Goal: Check status

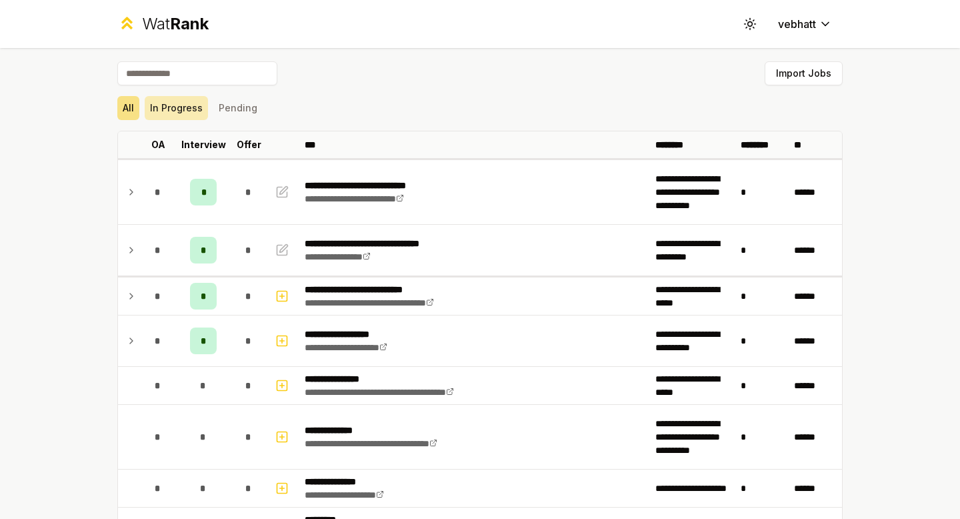
click at [170, 110] on button "In Progress" at bounding box center [176, 108] width 63 height 24
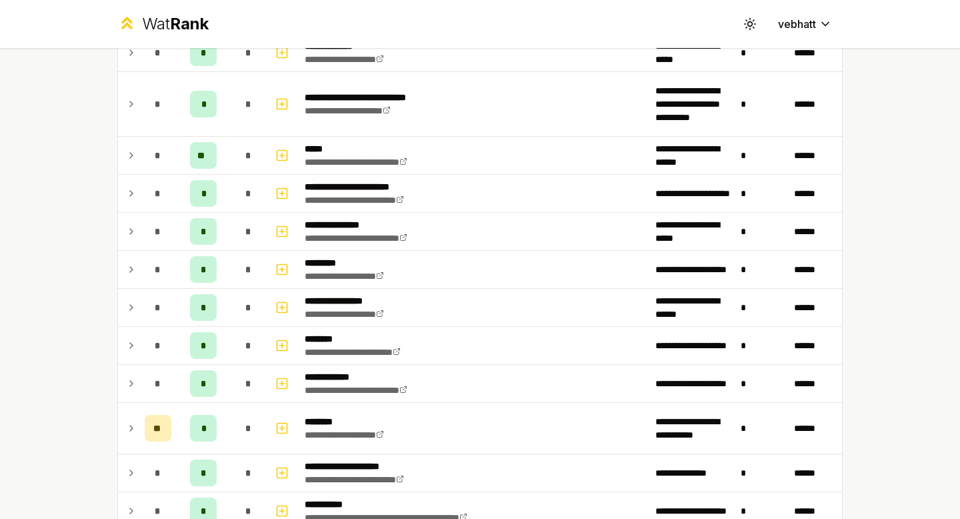
scroll to position [652, 0]
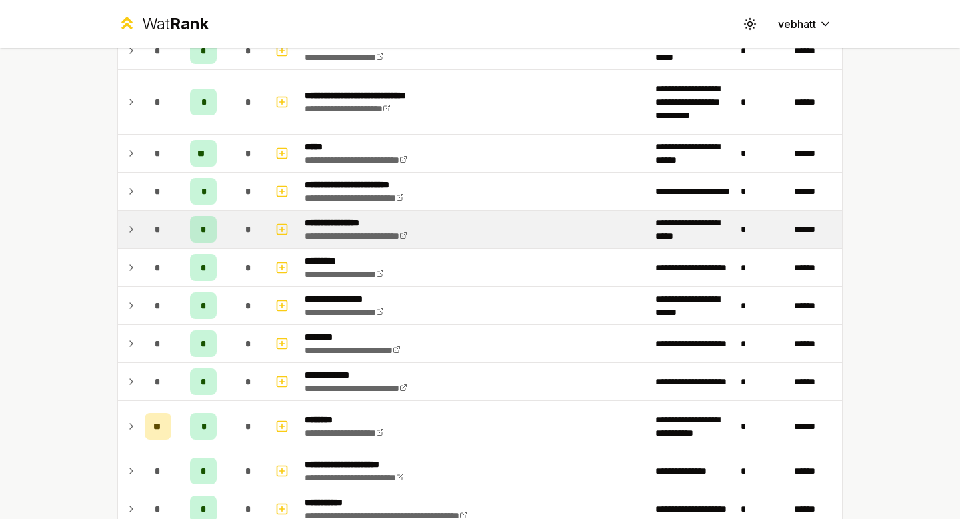
click at [129, 224] on icon at bounding box center [131, 229] width 11 height 16
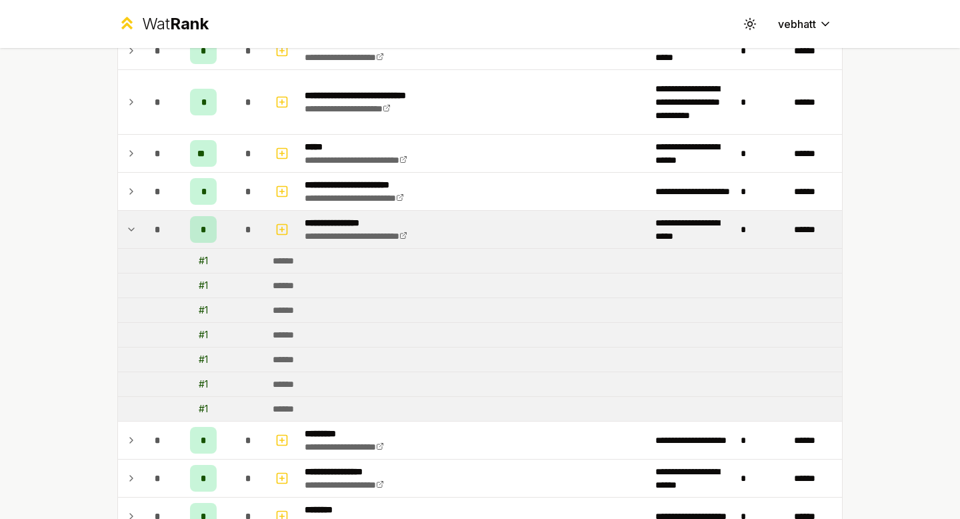
click at [129, 224] on icon at bounding box center [131, 229] width 11 height 16
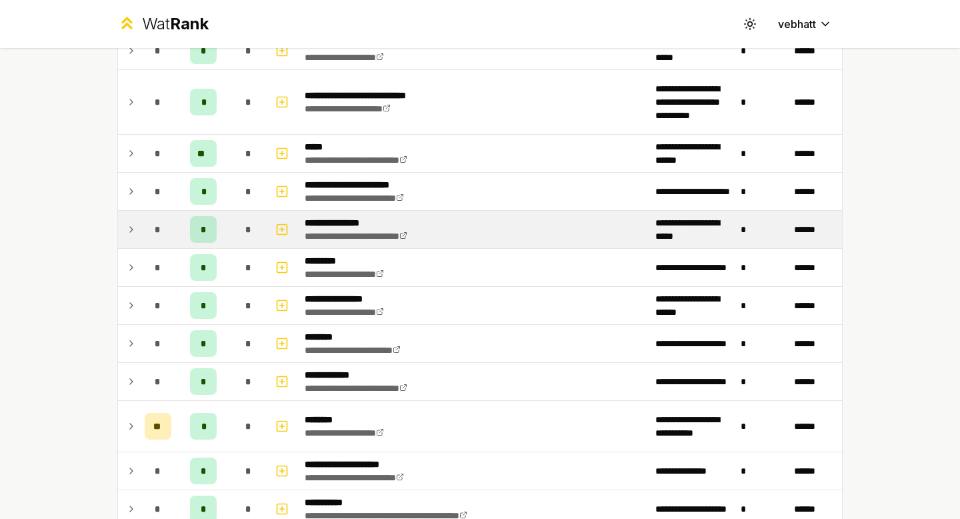
click at [99, 222] on div "**********" at bounding box center [480, 284] width 768 height 1777
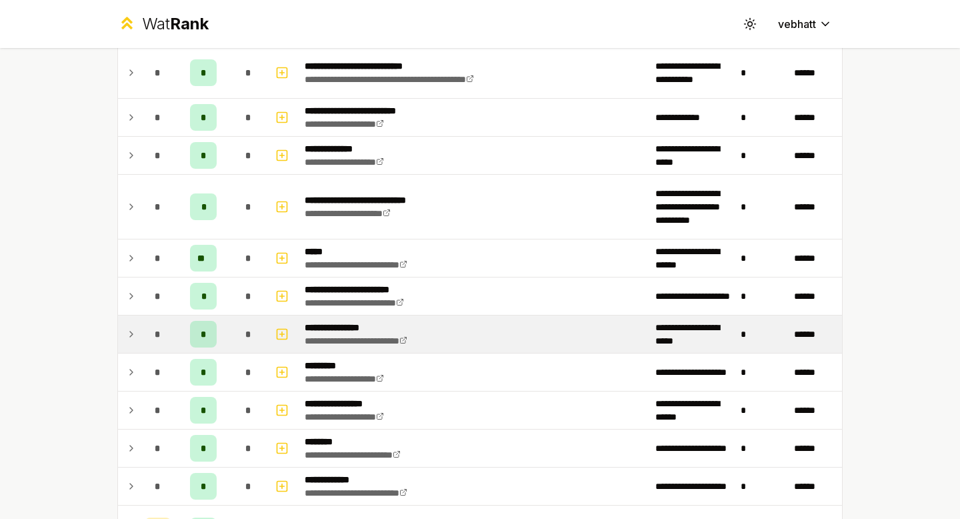
scroll to position [535, 0]
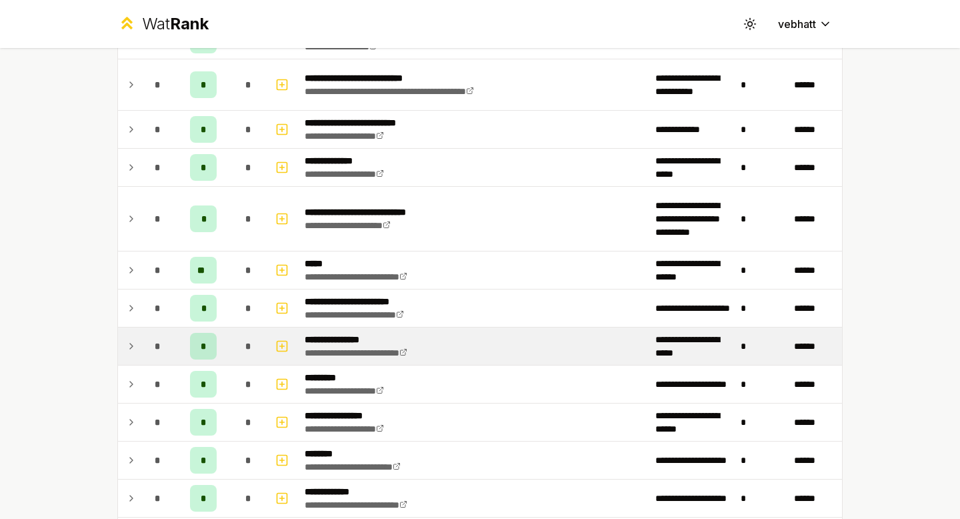
click at [126, 339] on icon at bounding box center [131, 346] width 11 height 16
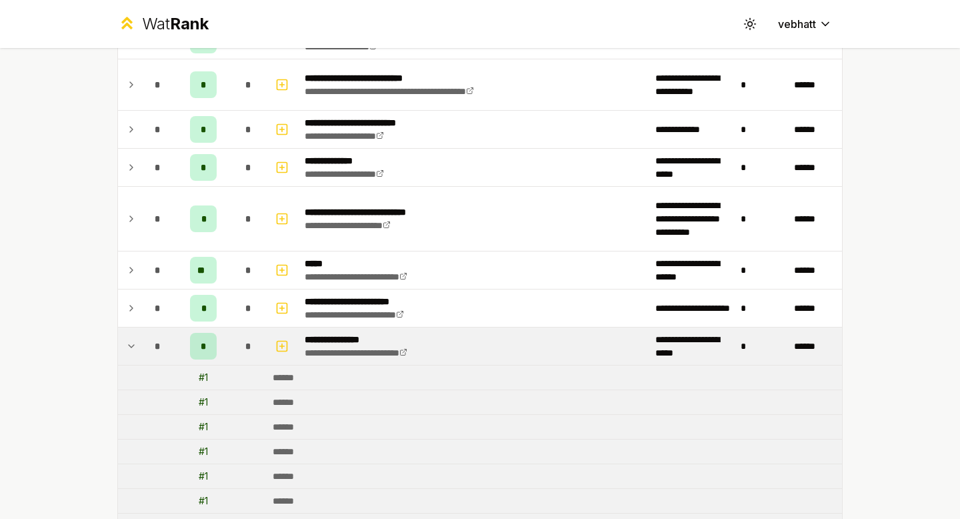
click at [129, 343] on icon at bounding box center [131, 346] width 11 height 16
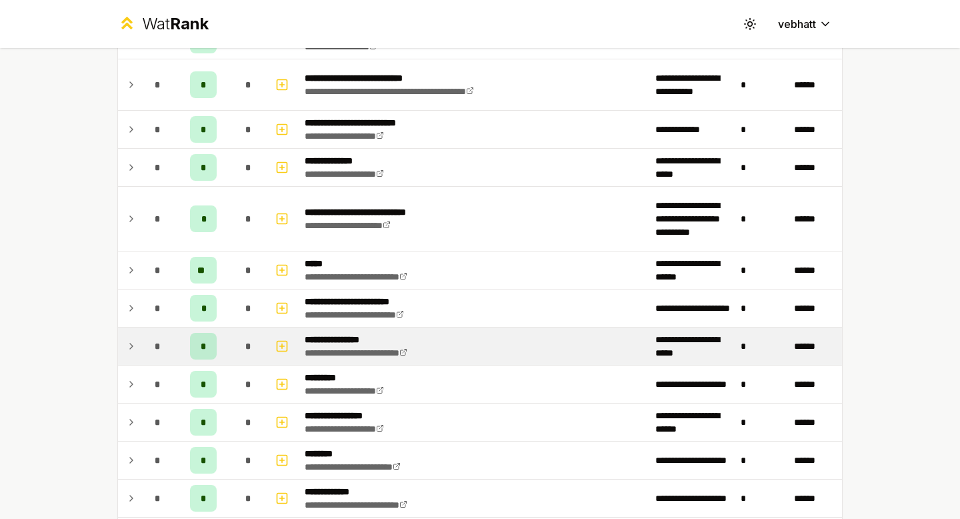
click at [94, 291] on div "**********" at bounding box center [480, 259] width 960 height 519
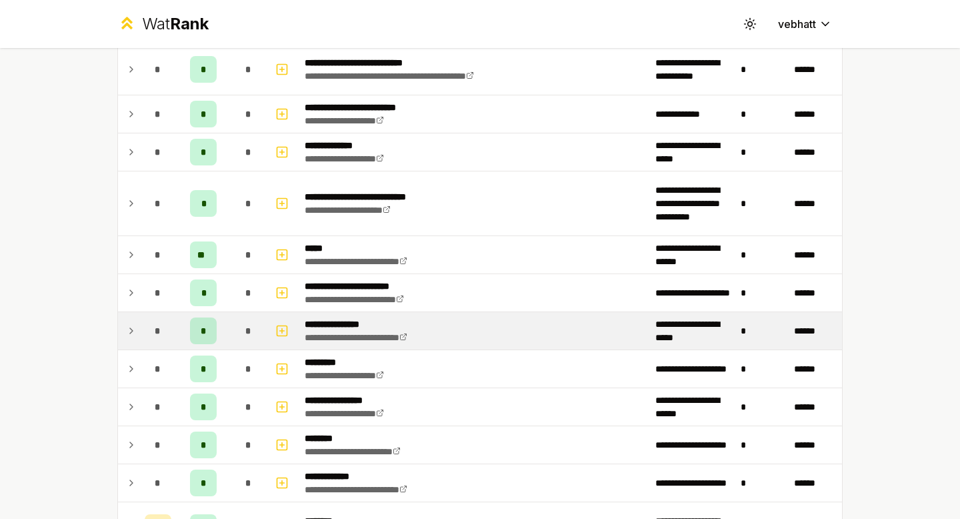
scroll to position [552, 0]
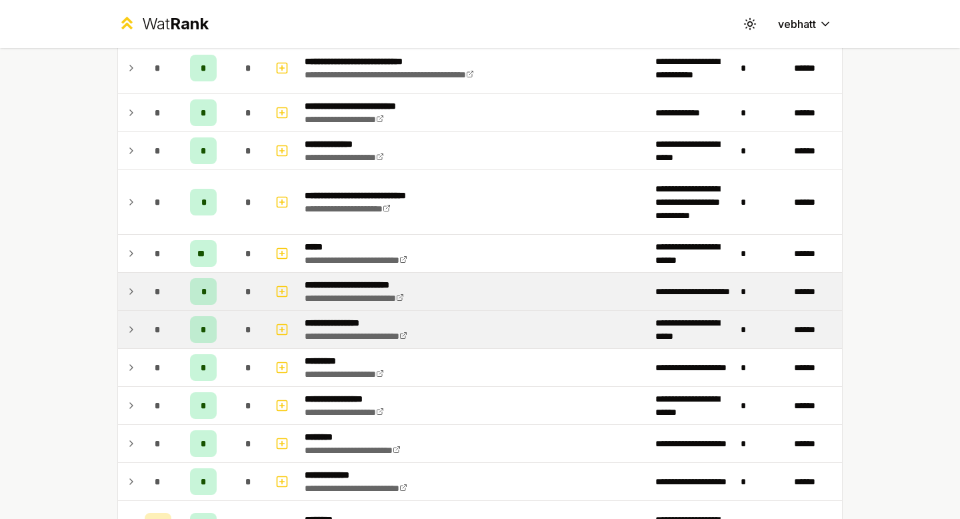
click at [132, 289] on icon at bounding box center [131, 291] width 11 height 16
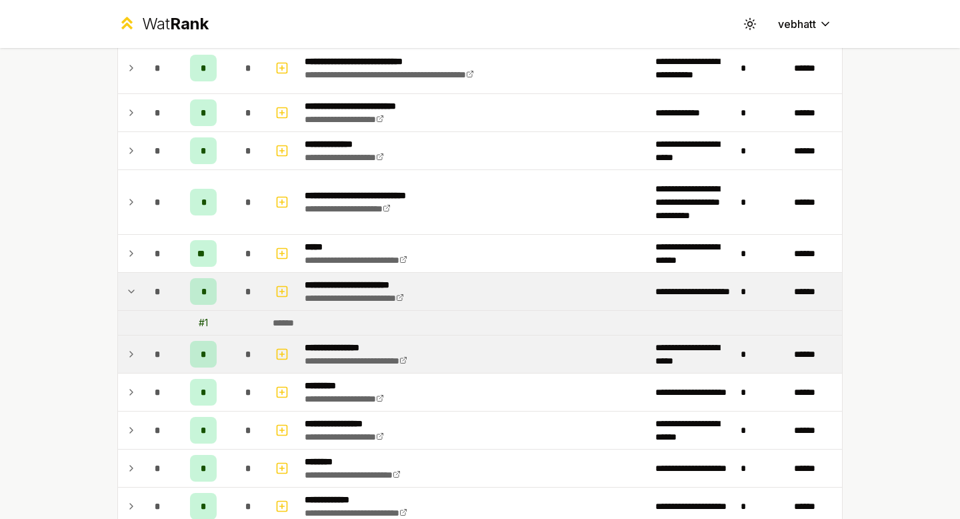
click at [130, 289] on icon at bounding box center [131, 291] width 11 height 16
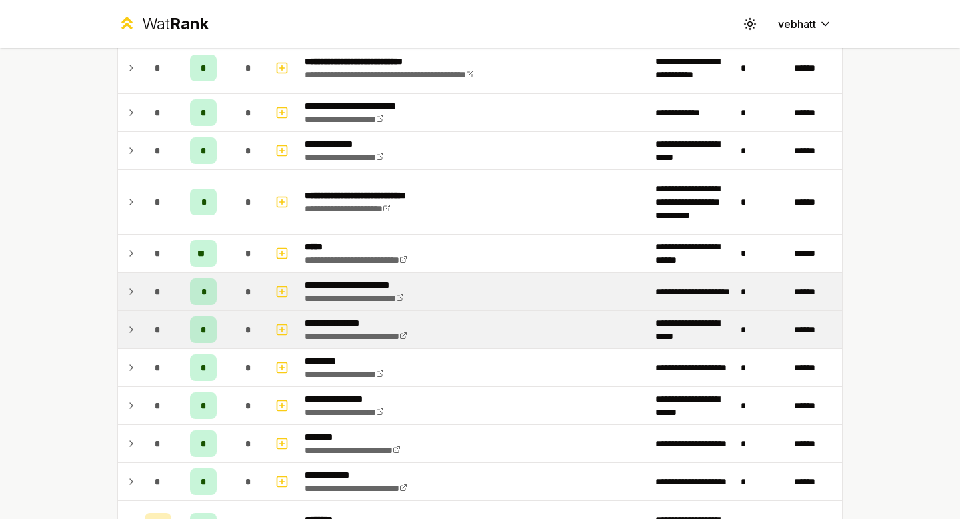
click at [130, 289] on icon at bounding box center [131, 291] width 3 height 5
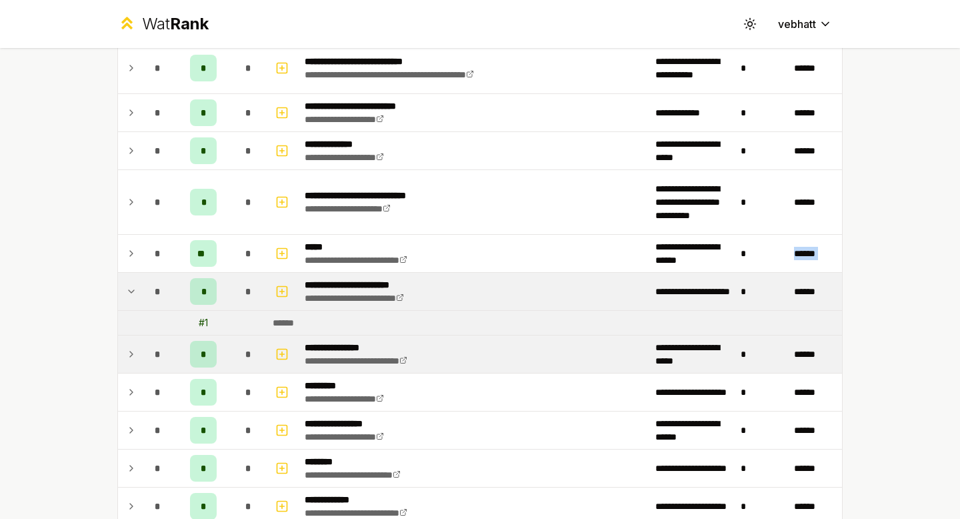
click at [130, 289] on icon at bounding box center [131, 291] width 11 height 16
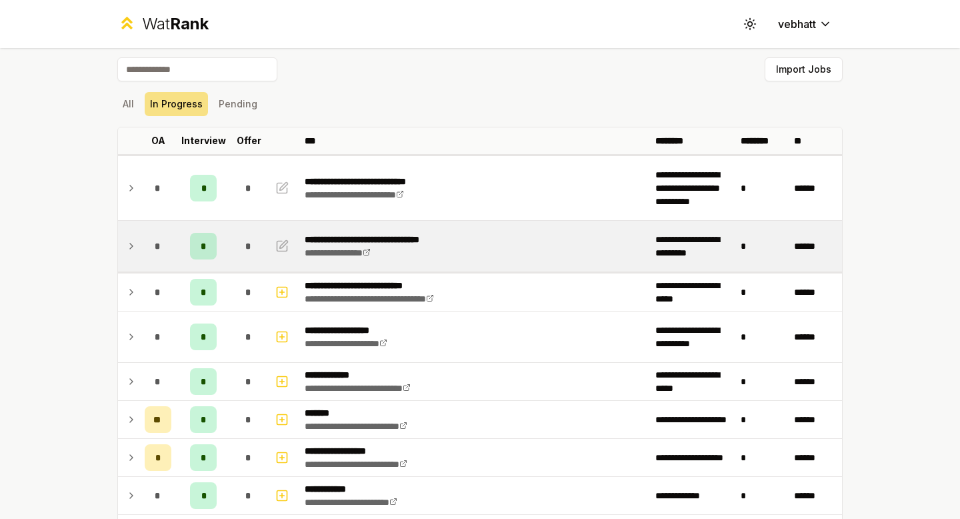
scroll to position [74, 0]
